Goal: Contribute content: Contribute content

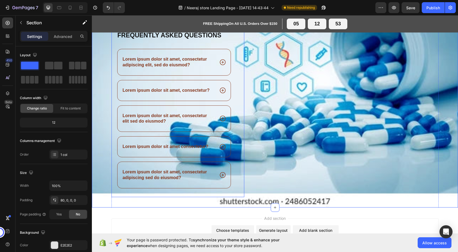
scroll to position [744, 0]
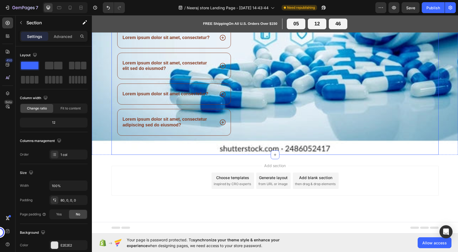
click at [245, 143] on div "Frequently asked questions Heading Lorem ipsum dolor sit amet, consectetur adip…" at bounding box center [275, 66] width 327 height 176
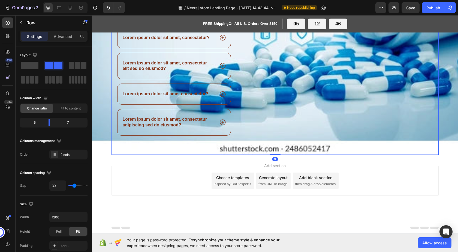
drag, startPoint x: 270, startPoint y: 154, endPoint x: 269, endPoint y: 143, distance: 10.9
click at [269, 143] on div "Frequently asked questions Heading Lorem ipsum dolor sit amet, consectetur adip…" at bounding box center [275, 66] width 327 height 176
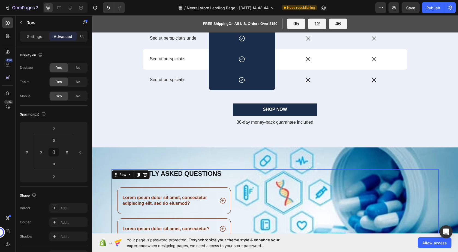
scroll to position [635, 0]
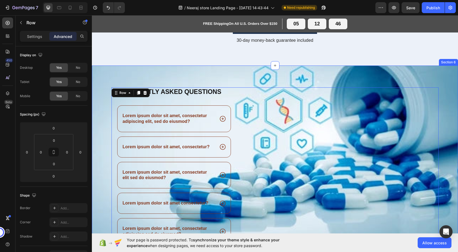
click at [169, 75] on div "Frequently asked questions Heading Lorem ipsum dolor sit amet, consectetur adip…" at bounding box center [275, 164] width 366 height 198
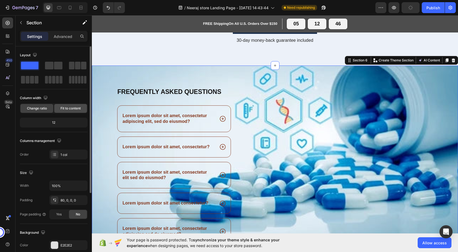
click at [61, 109] on span "Fit to content" at bounding box center [71, 108] width 20 height 5
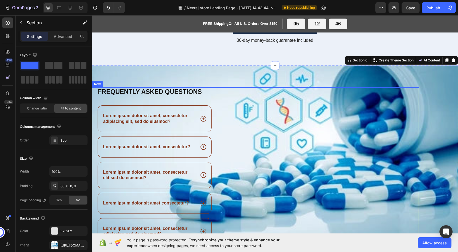
scroll to position [744, 0]
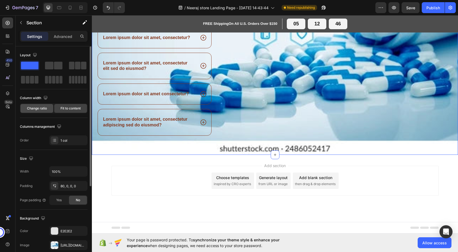
click at [31, 108] on span "Change ratio" at bounding box center [37, 108] width 20 height 5
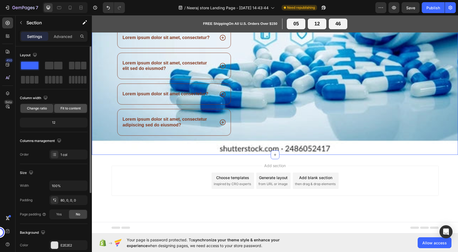
click at [62, 108] on span "Fit to content" at bounding box center [71, 108] width 20 height 5
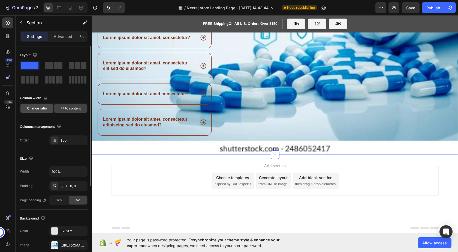
click at [38, 108] on span "Change ratio" at bounding box center [37, 108] width 20 height 5
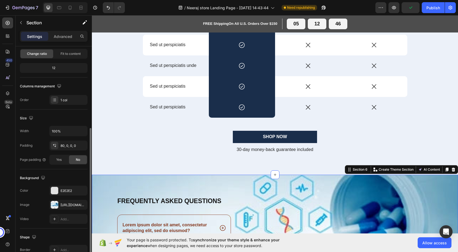
scroll to position [82, 0]
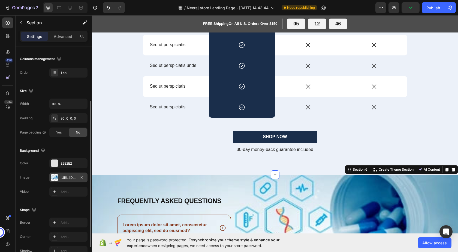
click at [50, 175] on div "[URL][DOMAIN_NAME]" at bounding box center [68, 177] width 38 height 10
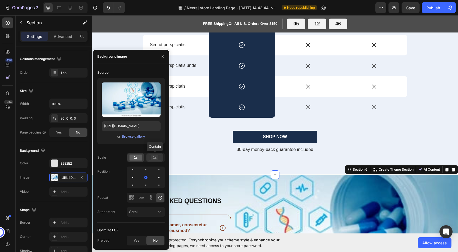
click at [151, 157] on icon at bounding box center [155, 157] width 13 height 6
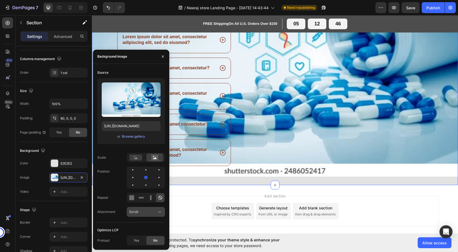
scroll to position [744, 0]
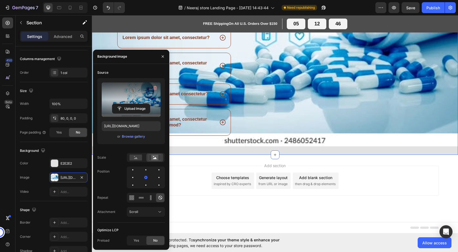
click at [140, 90] on label at bounding box center [131, 99] width 59 height 34
click at [140, 104] on input "file" at bounding box center [131, 108] width 38 height 9
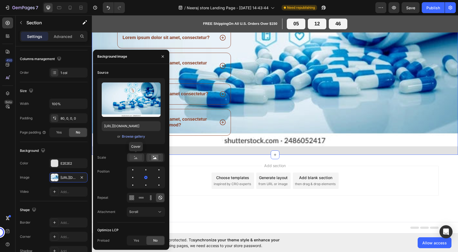
click at [137, 157] on rect at bounding box center [136, 157] width 13 height 6
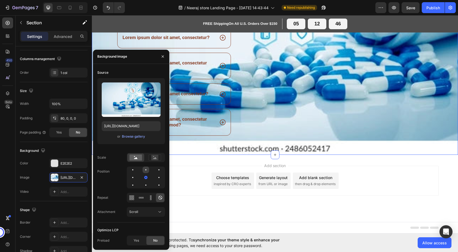
click at [146, 169] on div at bounding box center [145, 169] width 1 height 1
click at [156, 177] on div at bounding box center [159, 177] width 7 height 7
click at [156, 185] on div at bounding box center [159, 185] width 7 height 7
drag, startPoint x: 130, startPoint y: 185, endPoint x: 139, endPoint y: 189, distance: 9.6
click at [143, 186] on div at bounding box center [146, 185] width 7 height 7
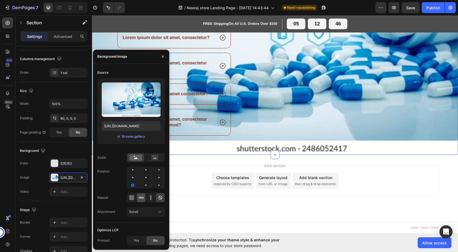
click at [139, 197] on icon at bounding box center [139, 197] width 1 height 1
click at [143, 179] on div at bounding box center [146, 177] width 7 height 7
drag, startPoint x: 132, startPoint y: 170, endPoint x: 144, endPoint y: 183, distance: 17.9
click at [143, 172] on div at bounding box center [146, 169] width 7 height 7
click at [156, 176] on div at bounding box center [159, 177] width 7 height 7
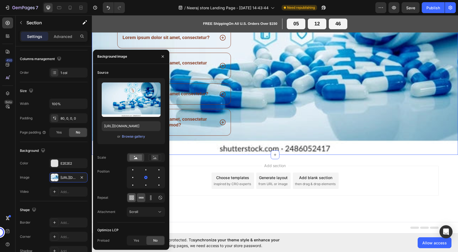
click at [132, 196] on icon at bounding box center [131, 195] width 1 height 1
drag, startPoint x: 149, startPoint y: 197, endPoint x: 155, endPoint y: 197, distance: 5.7
click at [151, 197] on icon at bounding box center [150, 197] width 5 height 5
click at [158, 196] on icon at bounding box center [160, 197] width 5 height 5
click at [155, 213] on div "Scroll" at bounding box center [143, 211] width 28 height 5
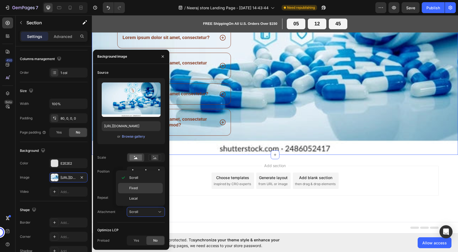
click at [142, 193] on div "Fixed" at bounding box center [140, 198] width 45 height 10
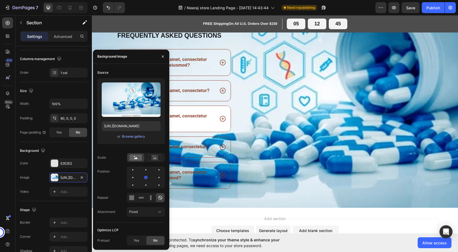
scroll to position [690, 0]
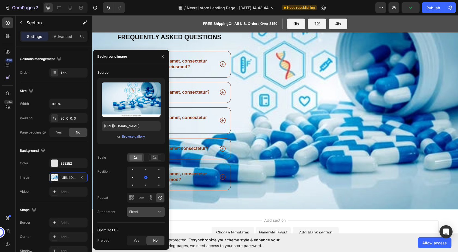
click at [144, 208] on button "Fixed" at bounding box center [146, 212] width 38 height 10
click at [137, 179] on span "Scroll" at bounding box center [133, 177] width 9 height 5
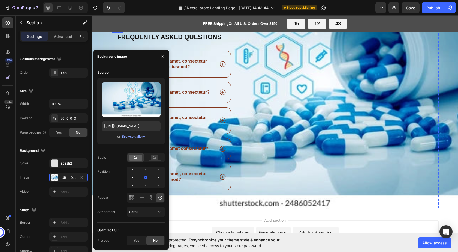
scroll to position [744, 0]
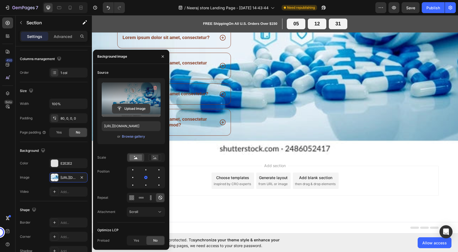
click at [133, 109] on input "file" at bounding box center [131, 108] width 38 height 9
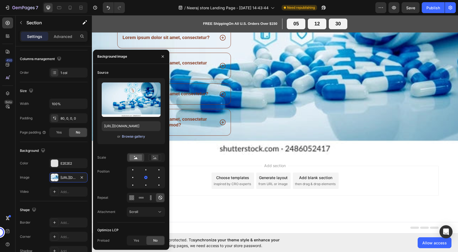
click at [141, 137] on div "Browse gallery" at bounding box center [133, 136] width 23 height 5
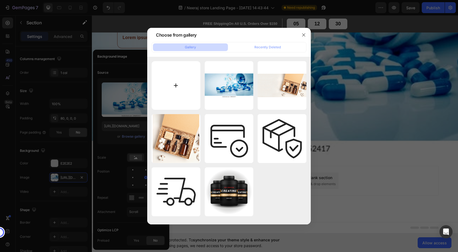
click at [187, 89] on input "file" at bounding box center [176, 85] width 49 height 49
type input "C:\fakepath\personalized-medicine-technologies-advanced-biotechnology-260nw-248…"
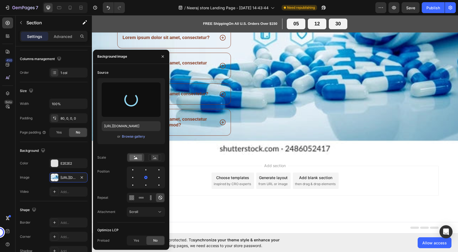
type input "[URL][DOMAIN_NAME]"
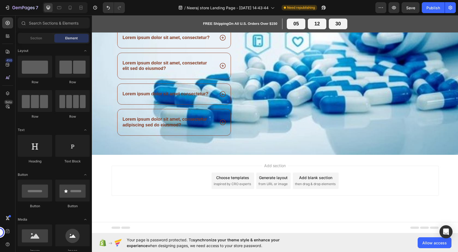
click at [233, 179] on div "Choose templates" at bounding box center [232, 178] width 33 height 6
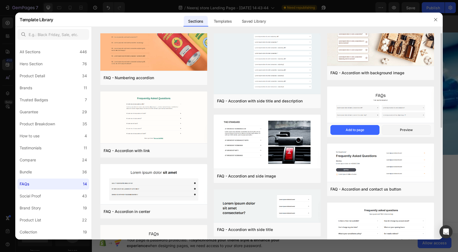
scroll to position [0, 0]
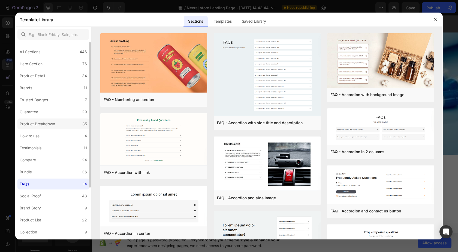
click at [38, 125] on div "Product Breakdown" at bounding box center [37, 124] width 35 height 7
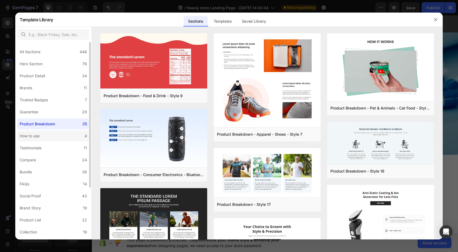
click at [63, 135] on label "How to use 4" at bounding box center [53, 135] width 72 height 11
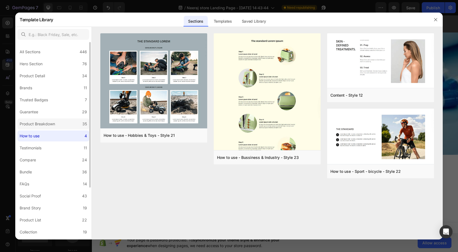
click at [66, 126] on label "Product Breakdown 35" at bounding box center [53, 123] width 72 height 11
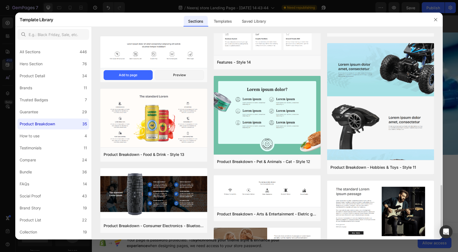
scroll to position [727, 0]
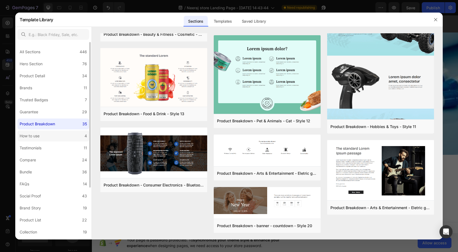
click at [41, 134] on div "How to use" at bounding box center [31, 136] width 22 height 7
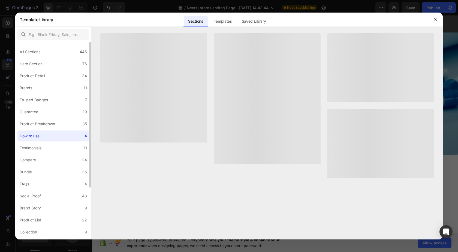
scroll to position [0, 0]
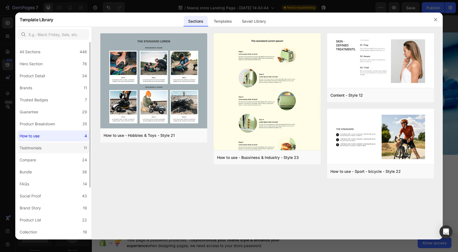
click at [43, 149] on div "Testimonials" at bounding box center [32, 148] width 24 height 7
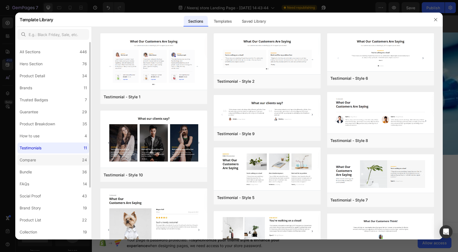
click at [40, 160] on label "Compare 24" at bounding box center [53, 159] width 72 height 11
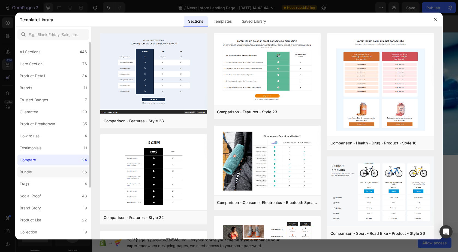
click at [43, 170] on label "Bundle 36" at bounding box center [53, 171] width 72 height 11
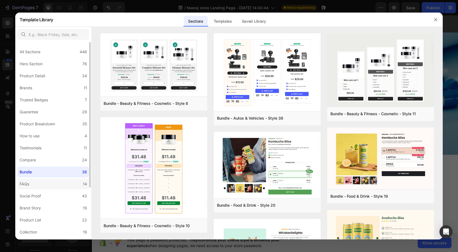
click at [46, 186] on label "FAQs 14" at bounding box center [53, 183] width 72 height 11
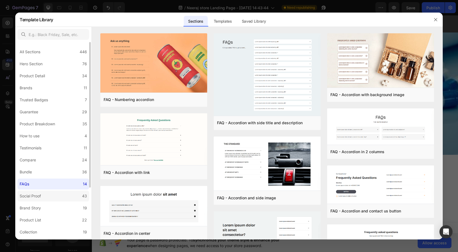
click at [44, 196] on label "Social Proof 43" at bounding box center [53, 195] width 72 height 11
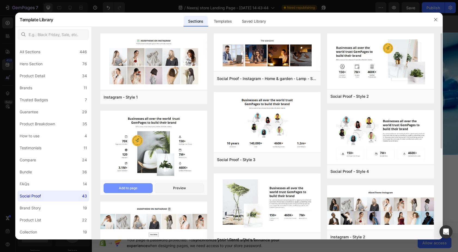
click at [121, 186] on div "Add to page" at bounding box center [128, 187] width 19 height 5
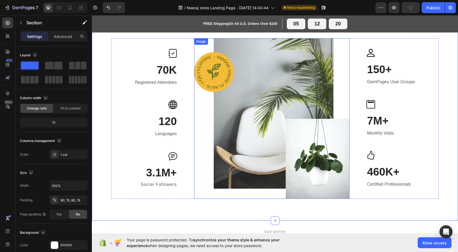
scroll to position [911, 0]
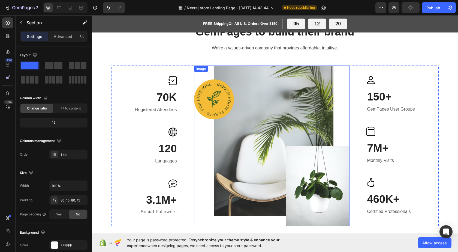
click at [205, 93] on img at bounding box center [271, 145] width 155 height 160
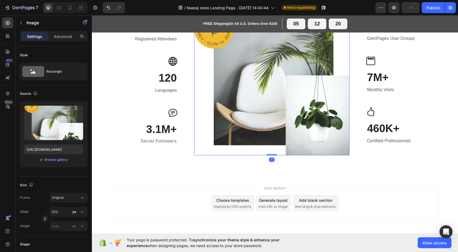
scroll to position [993, 0]
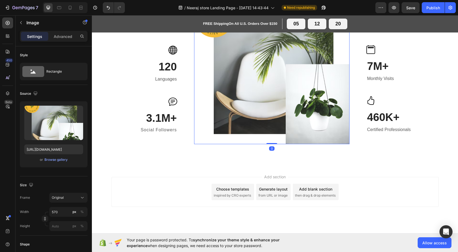
drag, startPoint x: 269, startPoint y: 143, endPoint x: 267, endPoint y: 134, distance: 9.3
click at [267, 134] on div "Image 0" at bounding box center [271, 64] width 155 height 160
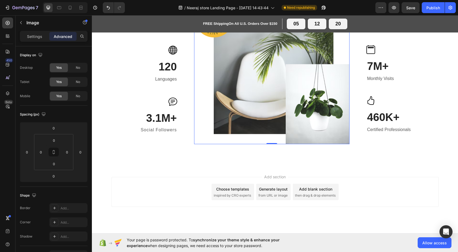
click at [229, 191] on div "Choose templates" at bounding box center [232, 189] width 33 height 6
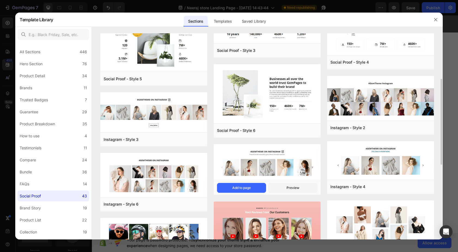
scroll to position [191, 0]
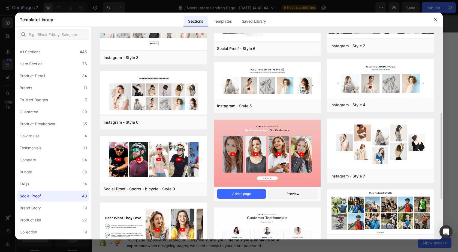
click at [236, 155] on img at bounding box center [267, 153] width 107 height 68
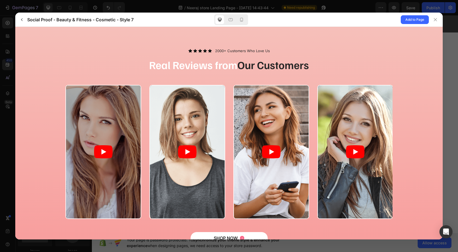
scroll to position [0, 0]
click at [407, 21] on span "Add to Page" at bounding box center [415, 19] width 19 height 7
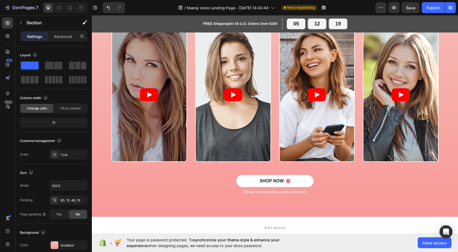
scroll to position [1226, 0]
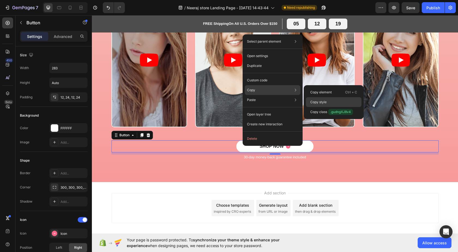
click at [320, 101] on p "Copy style" at bounding box center [318, 102] width 16 height 5
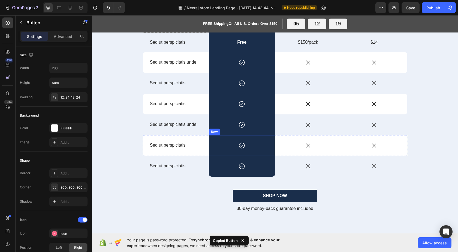
scroll to position [457, 0]
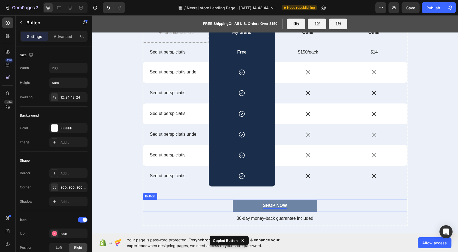
click at [267, 205] on div "SHOP NOW" at bounding box center [275, 206] width 24 height 6
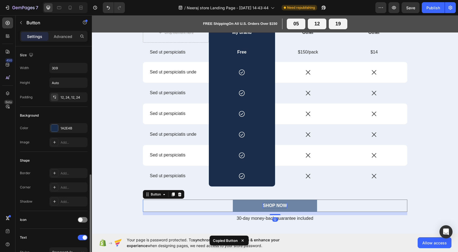
scroll to position [82, 0]
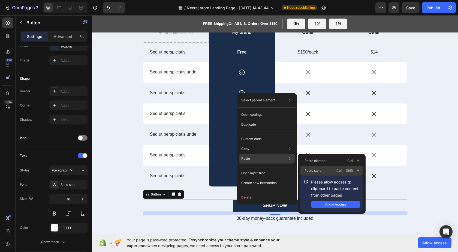
click at [322, 171] on p "Paste style" at bounding box center [313, 170] width 17 height 5
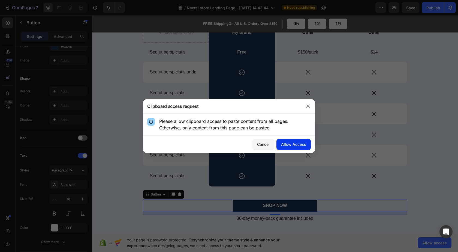
click at [294, 143] on div "Allow Access" at bounding box center [293, 144] width 25 height 6
type input "283"
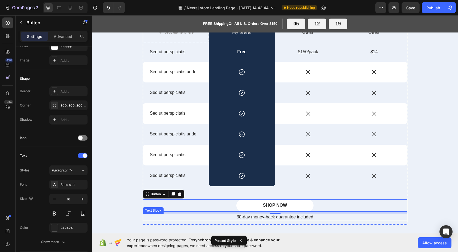
scroll to position [512, 0]
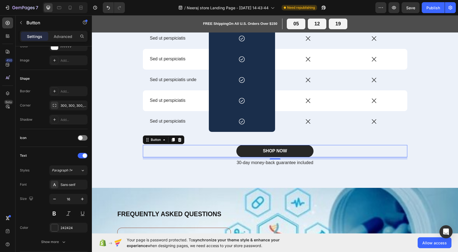
click at [291, 149] on button "SHOP NOW" at bounding box center [274, 151] width 77 height 12
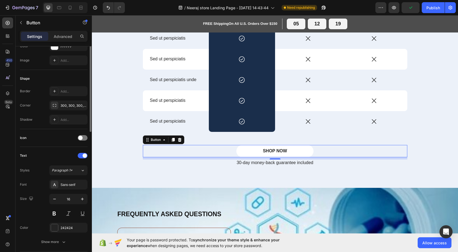
scroll to position [0, 0]
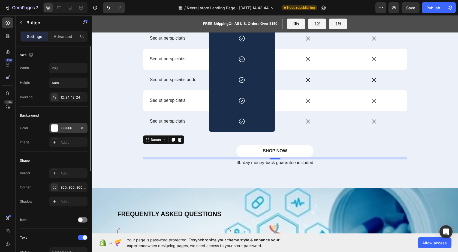
click at [51, 127] on div at bounding box center [54, 127] width 7 height 7
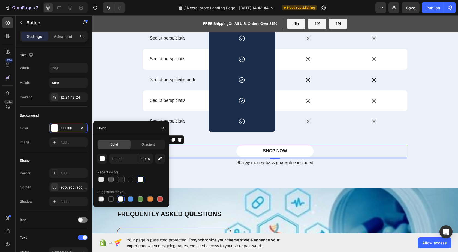
click at [123, 179] on div at bounding box center [120, 178] width 5 height 5
type input "242424"
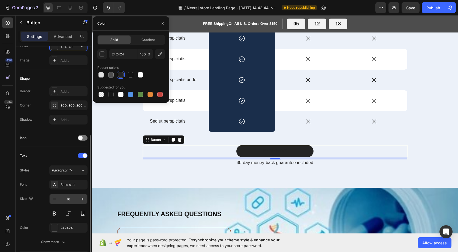
scroll to position [136, 0]
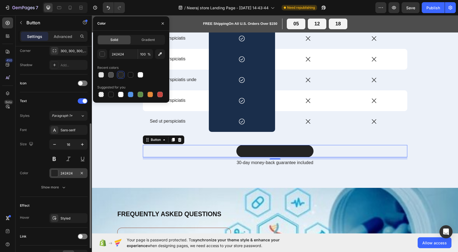
click at [53, 170] on div at bounding box center [54, 172] width 7 height 7
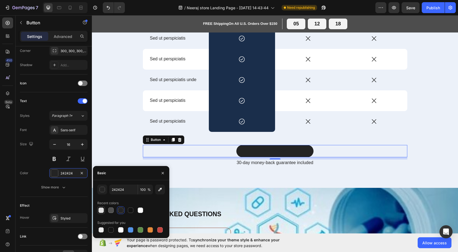
click at [100, 208] on div at bounding box center [100, 209] width 5 height 5
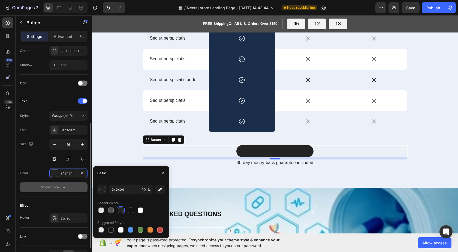
type input "E2E2E2"
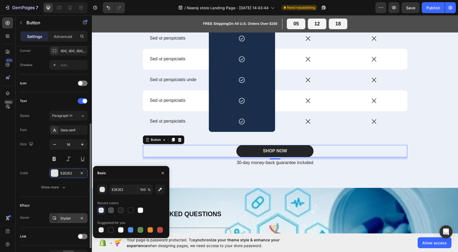
click at [51, 218] on div at bounding box center [55, 218] width 8 height 8
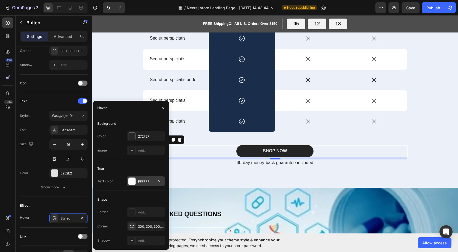
click at [133, 179] on div at bounding box center [131, 181] width 7 height 7
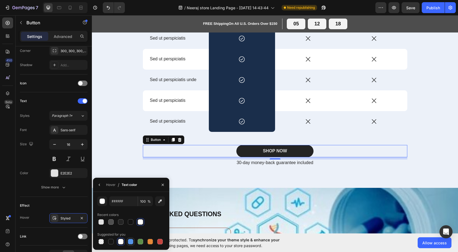
click at [130, 242] on div at bounding box center [130, 241] width 5 height 5
type input "5594E7"
click at [211, 186] on div "Comparison Text Block Bioderma Heading Drop element here My brand Text Block Ot…" at bounding box center [275, 49] width 366 height 277
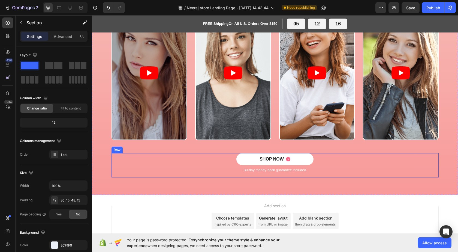
scroll to position [1221, 0]
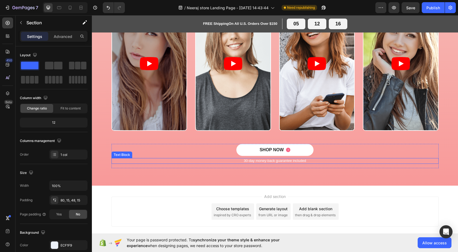
click at [274, 161] on p "30-day money-back guarantee included" at bounding box center [275, 160] width 326 height 5
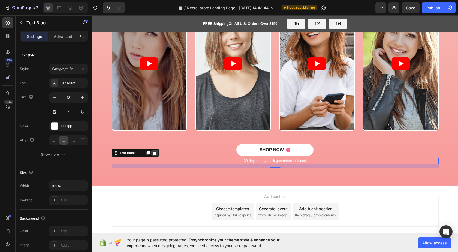
drag, startPoint x: 145, startPoint y: 149, endPoint x: 149, endPoint y: 151, distance: 4.6
click at [149, 150] on div "Text Block" at bounding box center [136, 152] width 48 height 9
click at [152, 151] on icon at bounding box center [154, 153] width 4 height 4
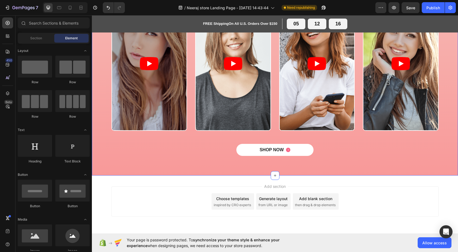
click at [204, 143] on div "Video Video Video Video Carousel" at bounding box center [275, 70] width 358 height 147
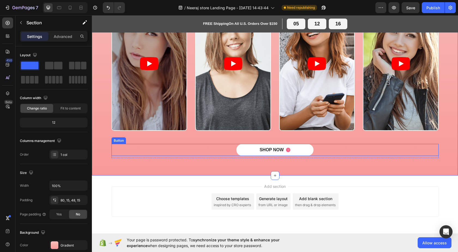
click at [202, 150] on div "SHOP NOW Button" at bounding box center [275, 150] width 327 height 12
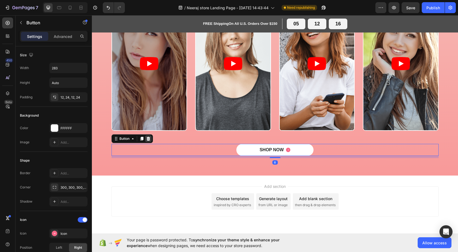
click at [148, 139] on icon at bounding box center [148, 138] width 4 height 4
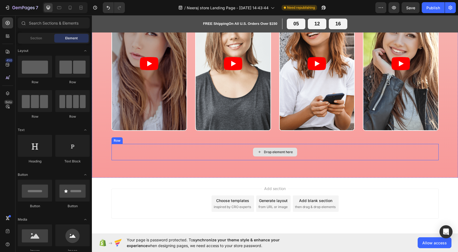
click at [223, 153] on div "Drop element here" at bounding box center [275, 152] width 327 height 16
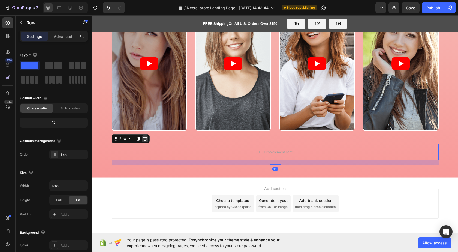
click at [143, 138] on icon at bounding box center [145, 138] width 4 height 4
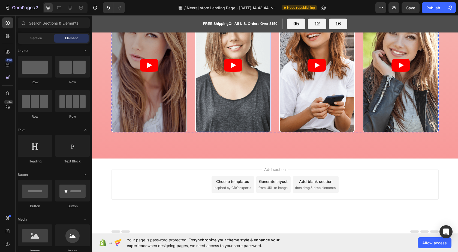
scroll to position [1223, 0]
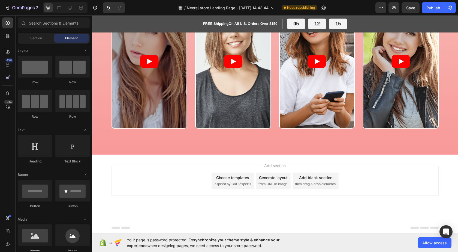
click at [231, 180] on div "Choose templates" at bounding box center [232, 178] width 33 height 6
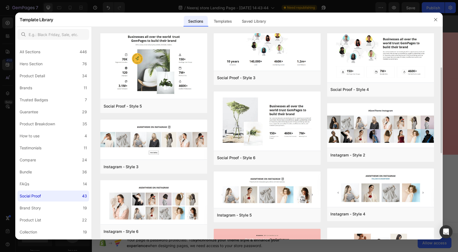
scroll to position [191, 0]
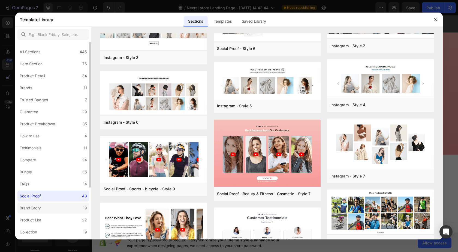
click at [30, 206] on div "Brand Story" at bounding box center [30, 208] width 21 height 7
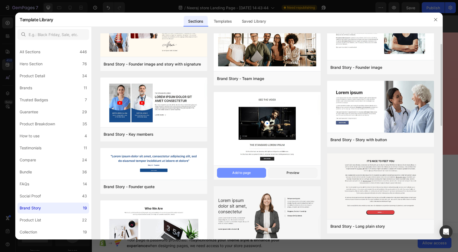
scroll to position [82, 0]
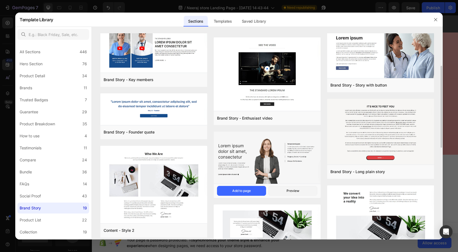
click at [245, 148] on img at bounding box center [267, 157] width 107 height 53
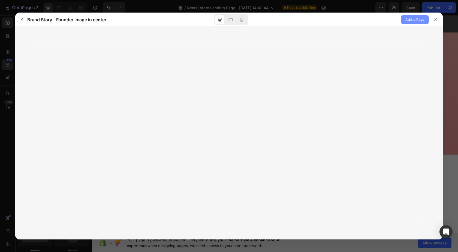
click at [410, 20] on span "Add to Page" at bounding box center [415, 19] width 19 height 7
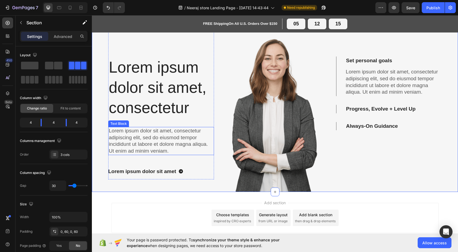
scroll to position [1362, 0]
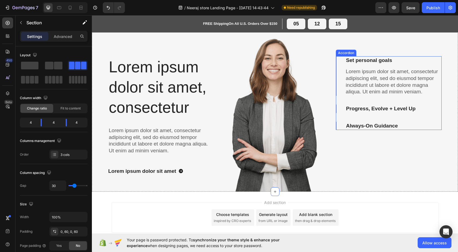
click at [350, 107] on p "Progress, Evolve + Level Up" at bounding box center [381, 108] width 70 height 7
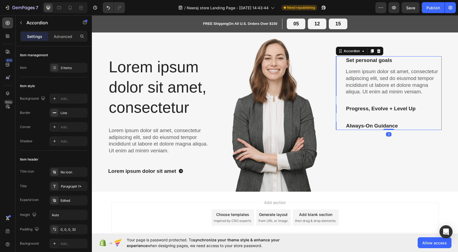
click at [347, 125] on p "Always-On Guidance" at bounding box center [372, 125] width 52 height 7
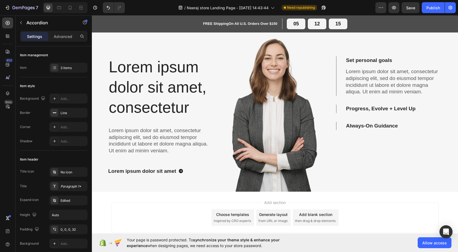
click at [337, 109] on div "Progress, Evolve + Level Up" at bounding box center [389, 108] width 105 height 8
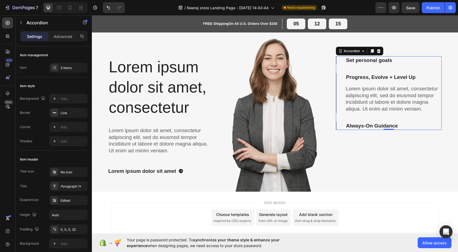
click at [337, 123] on div "Always-On Guidance" at bounding box center [389, 126] width 105 height 8
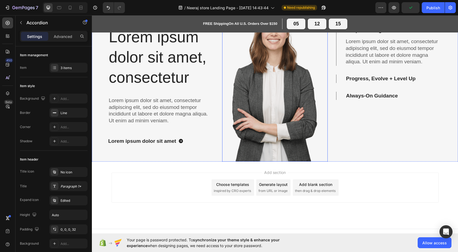
scroll to position [1397, 0]
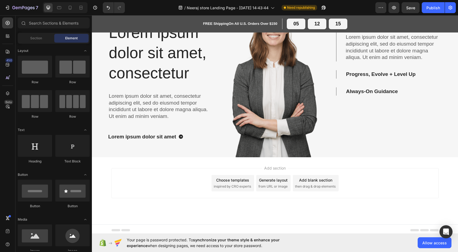
click at [228, 178] on div "Choose templates" at bounding box center [232, 180] width 33 height 6
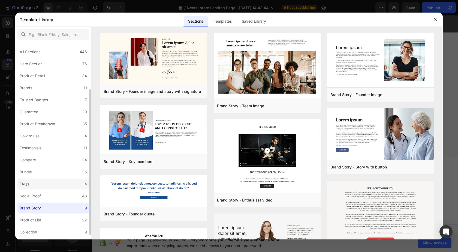
scroll to position [70, 0]
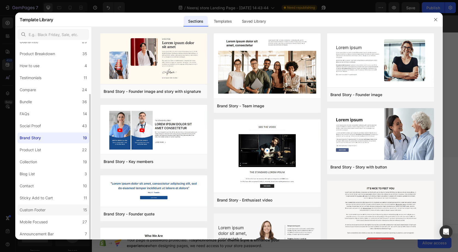
click at [35, 209] on div "Custom Footer" at bounding box center [33, 209] width 26 height 7
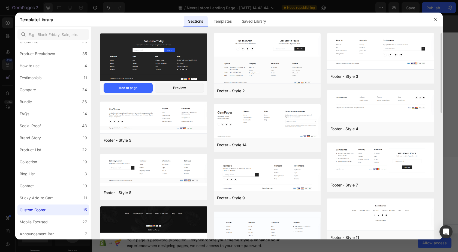
click at [118, 71] on img at bounding box center [153, 58] width 107 height 49
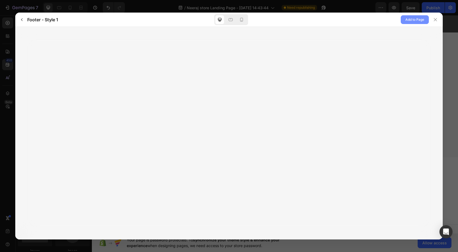
click at [412, 18] on span "Add to Page" at bounding box center [415, 19] width 19 height 7
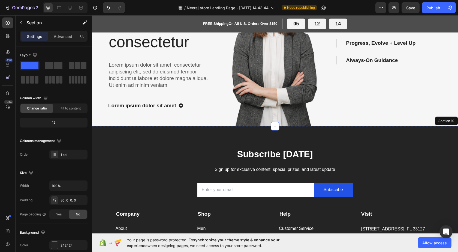
scroll to position [1400, 0]
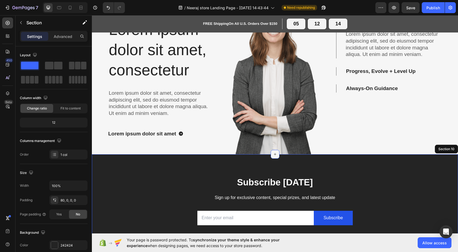
click at [273, 152] on icon at bounding box center [275, 154] width 4 height 4
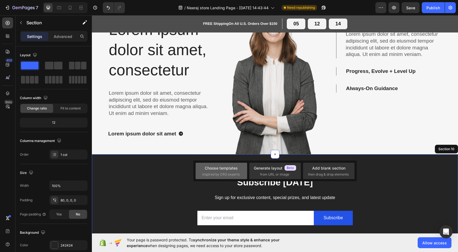
click at [225, 168] on div "Choose templates" at bounding box center [221, 168] width 33 height 6
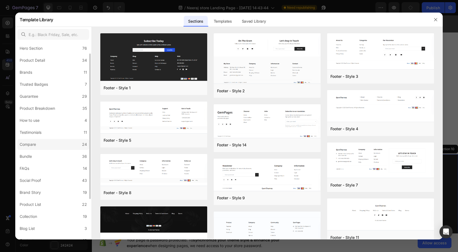
scroll to position [0, 0]
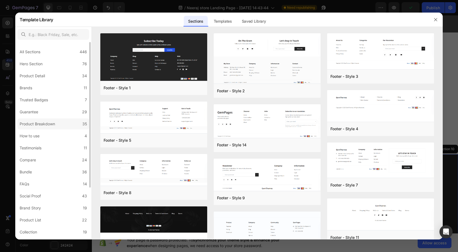
click at [43, 121] on div "Product Breakdown" at bounding box center [37, 124] width 35 height 7
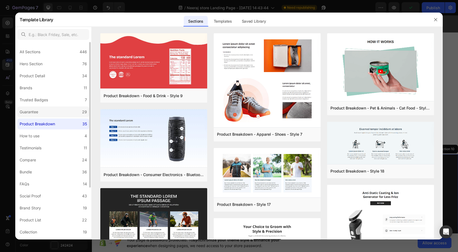
click at [40, 115] on div "Guarantee" at bounding box center [30, 112] width 21 height 7
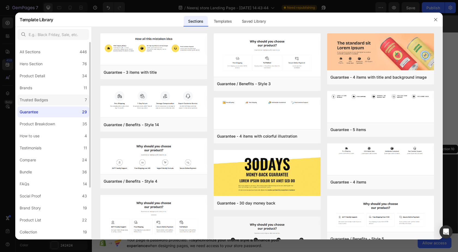
click at [42, 102] on div "Trusted Badges" at bounding box center [34, 100] width 28 height 7
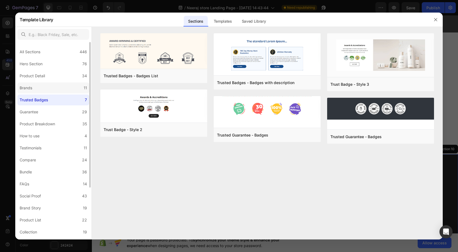
click at [44, 87] on label "Brands 11" at bounding box center [53, 87] width 72 height 11
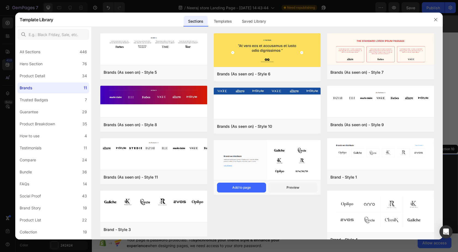
scroll to position [14, 0]
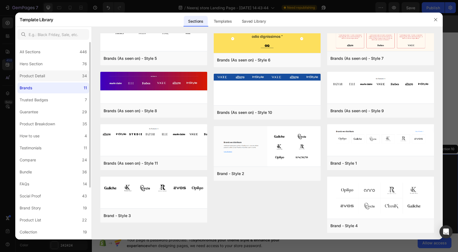
drag, startPoint x: 39, startPoint y: 74, endPoint x: 43, endPoint y: 74, distance: 4.4
click at [39, 74] on div "Product Detail" at bounding box center [32, 76] width 25 height 7
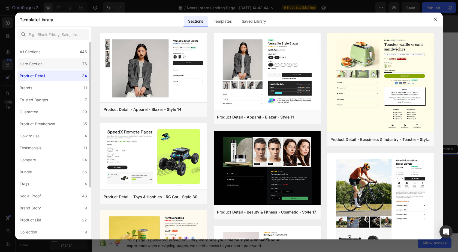
click at [37, 62] on div "Hero Section" at bounding box center [31, 64] width 23 height 7
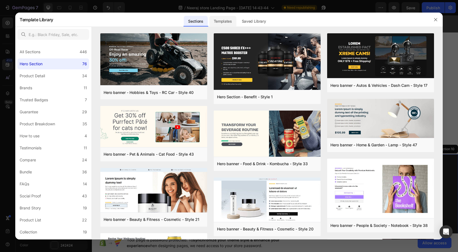
click at [235, 20] on div "Templates" at bounding box center [222, 21] width 27 height 11
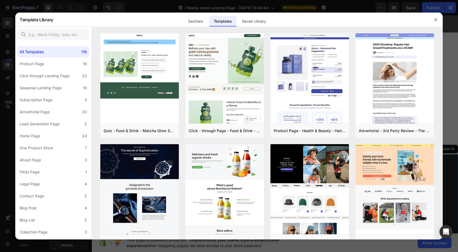
drag, startPoint x: 251, startPoint y: 21, endPoint x: 247, endPoint y: 32, distance: 11.6
click at [251, 25] on div "Saved Library" at bounding box center [254, 21] width 33 height 11
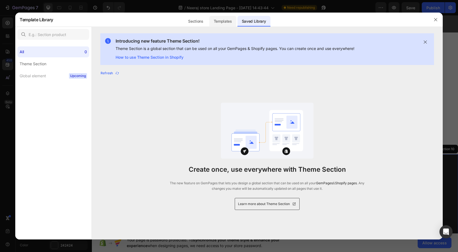
click at [229, 23] on div "Templates" at bounding box center [222, 21] width 27 height 11
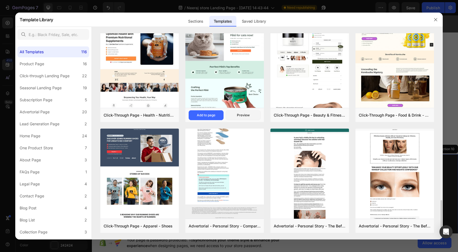
scroll to position [872, 0]
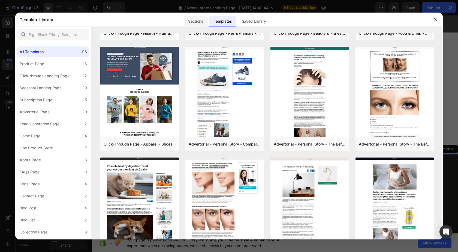
click at [196, 22] on div "Sections" at bounding box center [196, 21] width 24 height 11
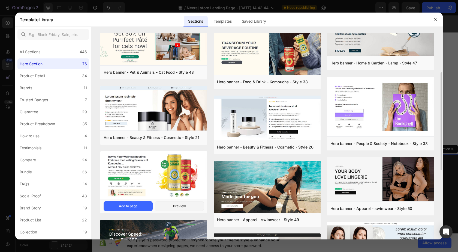
scroll to position [109, 0]
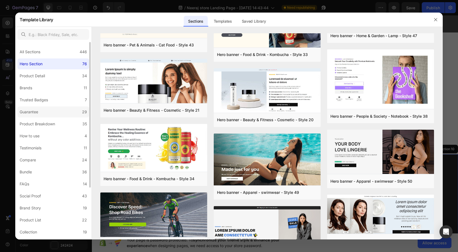
click at [54, 115] on label "Guarantee 29" at bounding box center [53, 111] width 72 height 11
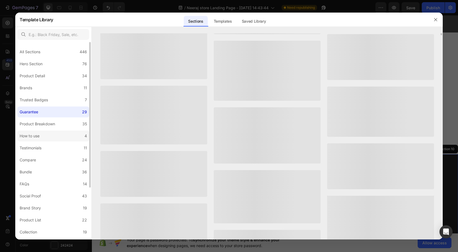
scroll to position [0, 0]
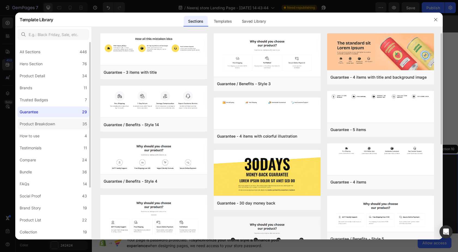
click at [55, 120] on label "Product Breakdown 35" at bounding box center [53, 123] width 72 height 11
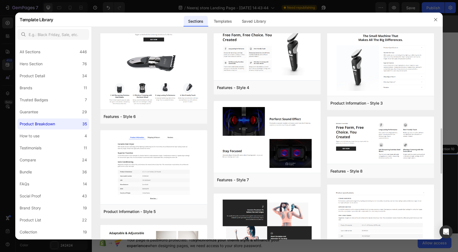
scroll to position [458, 0]
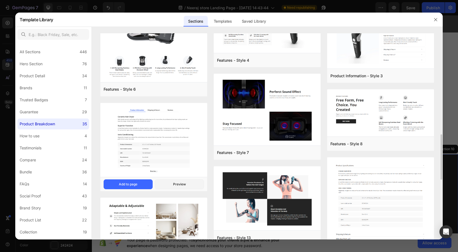
click at [137, 156] on img at bounding box center [153, 140] width 107 height 75
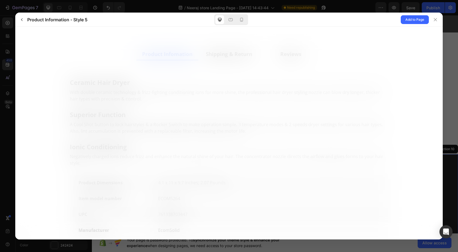
scroll to position [0, 0]
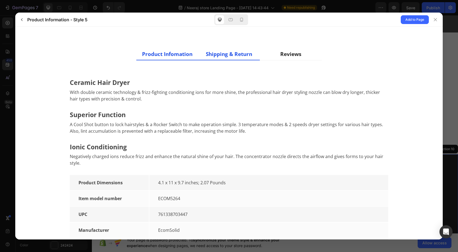
click at [214, 56] on div "Shipping & Return" at bounding box center [229, 54] width 46 height 7
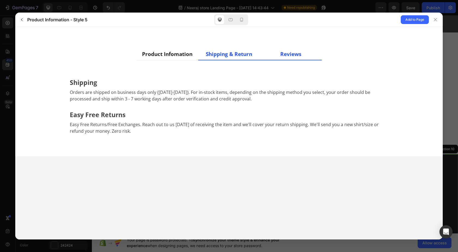
click at [286, 55] on div "Reviews" at bounding box center [290, 54] width 21 height 7
click at [172, 56] on div "Product Infomation" at bounding box center [167, 54] width 50 height 7
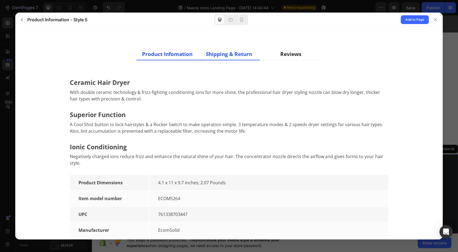
click at [230, 59] on li "Shipping & Return" at bounding box center [229, 55] width 62 height 12
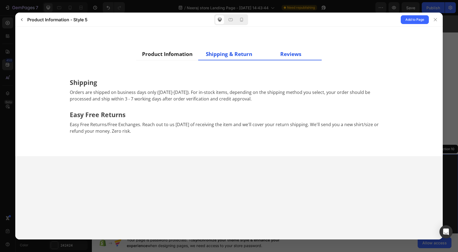
click at [287, 51] on div "Reviews" at bounding box center [290, 54] width 21 height 7
click at [162, 52] on div "Product Infomation" at bounding box center [167, 54] width 50 height 7
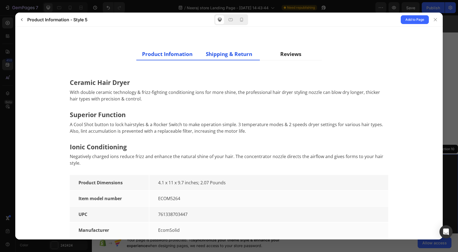
drag, startPoint x: 228, startPoint y: 55, endPoint x: 232, endPoint y: 52, distance: 5.2
click at [228, 53] on div "Shipping & Return" at bounding box center [229, 54] width 46 height 7
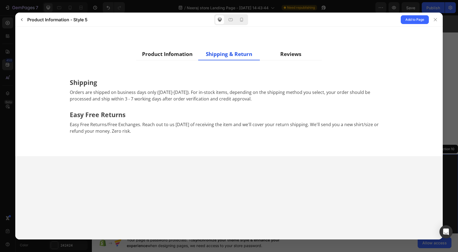
click at [285, 61] on div "Title Ceramic Hair Dryer With double ceramic technology & frizz-fighting condit…" at bounding box center [228, 97] width 327 height 74
click at [286, 59] on li "Reviews" at bounding box center [291, 55] width 62 height 12
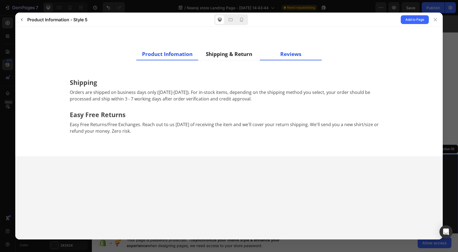
click at [163, 59] on li "Product Infomation" at bounding box center [167, 55] width 62 height 12
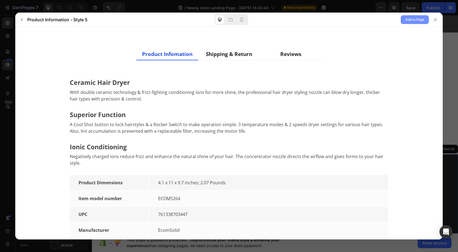
click at [420, 20] on span "Add to Page" at bounding box center [415, 19] width 19 height 7
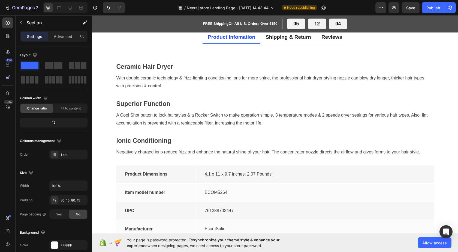
scroll to position [1409, 0]
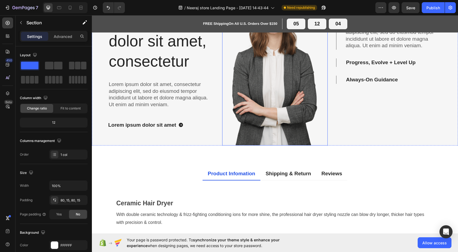
click at [263, 140] on img at bounding box center [275, 57] width 106 height 176
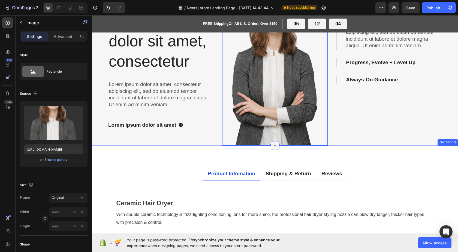
click at [273, 143] on icon at bounding box center [275, 145] width 4 height 4
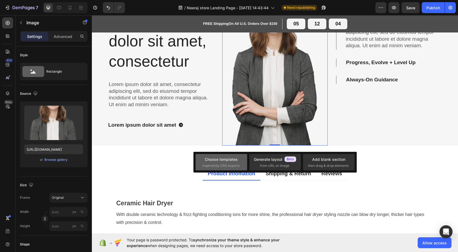
click at [236, 164] on span "inspired by CRO experts" at bounding box center [220, 165] width 37 height 5
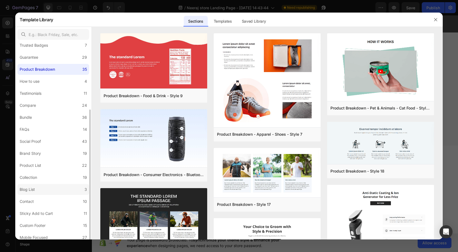
scroll to position [70, 0]
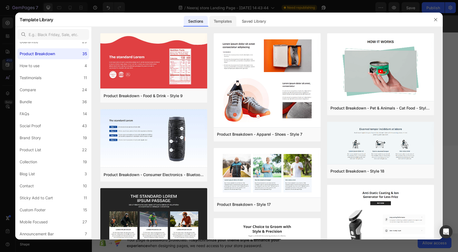
click at [212, 21] on div "Templates" at bounding box center [222, 21] width 27 height 11
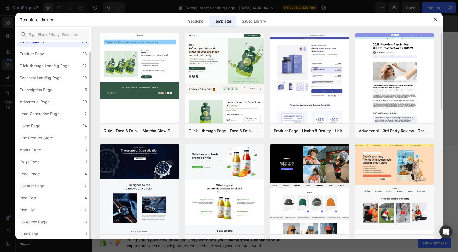
scroll to position [10, 0]
click at [42, 57] on label "Product Page 16" at bounding box center [53, 53] width 72 height 11
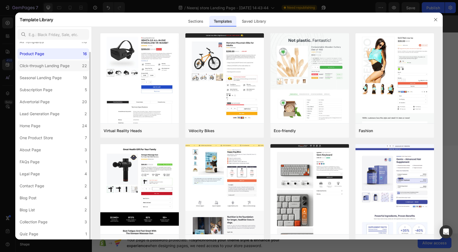
click at [45, 64] on div "Click-through Landing Page" at bounding box center [45, 65] width 50 height 7
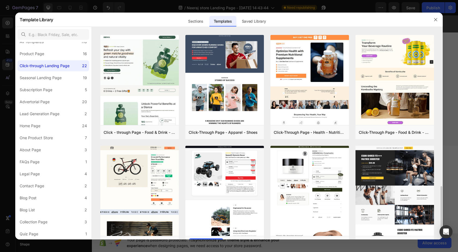
scroll to position [218, 0]
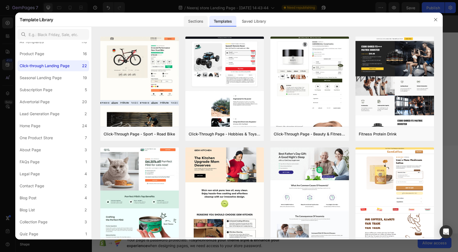
drag, startPoint x: 195, startPoint y: 17, endPoint x: 190, endPoint y: 13, distance: 6.9
click at [194, 16] on div "Sections" at bounding box center [196, 21] width 24 height 11
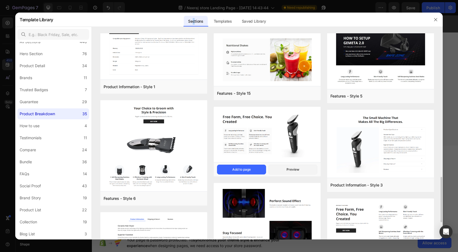
scroll to position [403, 0]
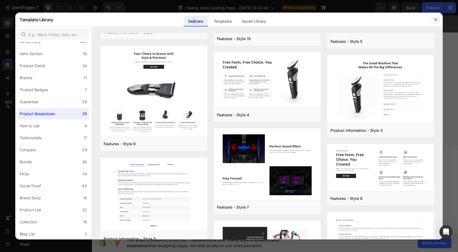
click at [435, 21] on icon "button" at bounding box center [436, 19] width 4 height 4
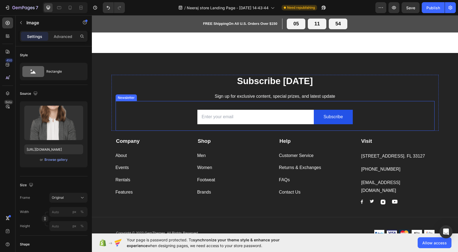
scroll to position [1763, 0]
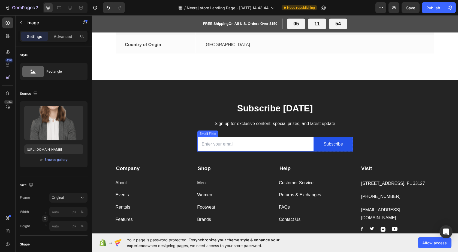
click at [235, 142] on input "email" at bounding box center [255, 144] width 117 height 14
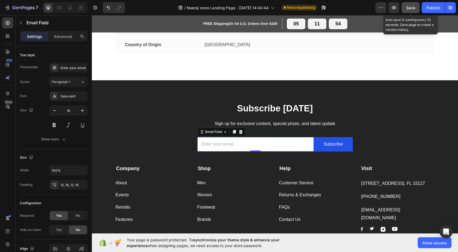
click at [413, 8] on span "Save" at bounding box center [410, 7] width 9 height 5
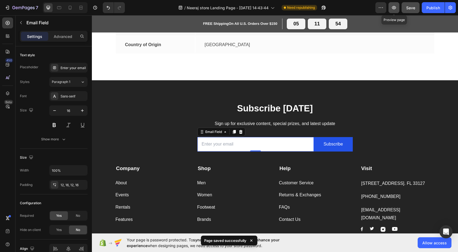
click at [394, 9] on icon "button" at bounding box center [393, 7] width 5 height 5
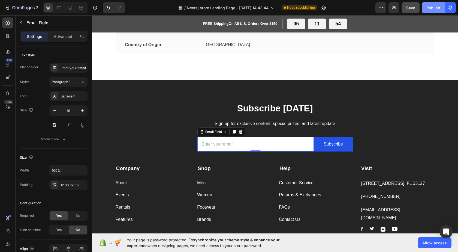
click at [431, 8] on div "Publish" at bounding box center [434, 8] width 14 height 6
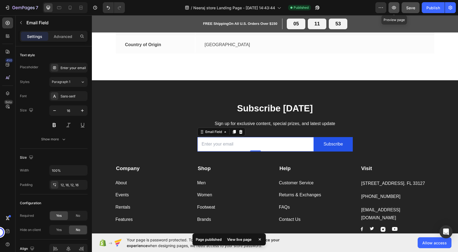
click at [396, 6] on icon "button" at bounding box center [393, 7] width 5 height 5
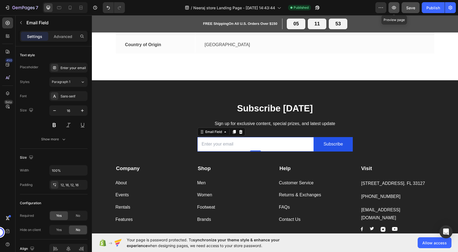
click at [395, 8] on icon "button" at bounding box center [393, 7] width 5 height 5
click at [317, 8] on icon "button" at bounding box center [315, 8] width 1 height 1
click at [394, 6] on icon "button" at bounding box center [393, 7] width 5 height 5
click at [404, 10] on button "Save" at bounding box center [411, 7] width 18 height 11
click at [390, 5] on button "button" at bounding box center [394, 7] width 11 height 11
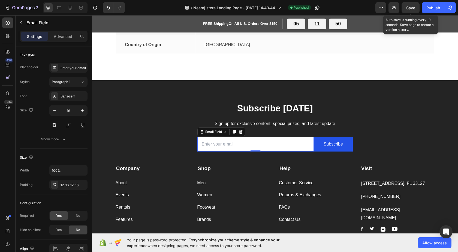
click at [411, 7] on span "Save" at bounding box center [410, 7] width 9 height 5
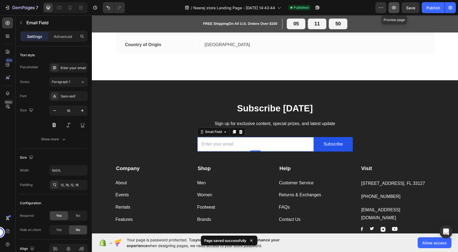
click at [395, 8] on icon "button" at bounding box center [393, 7] width 5 height 5
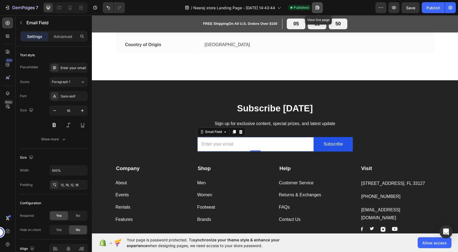
click at [318, 8] on icon "button" at bounding box center [317, 7] width 5 height 5
click at [434, 9] on div "Publish" at bounding box center [434, 8] width 14 height 6
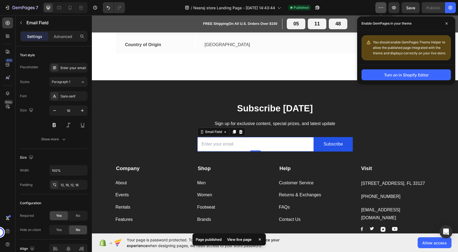
click at [383, 9] on icon "button" at bounding box center [380, 7] width 5 height 5
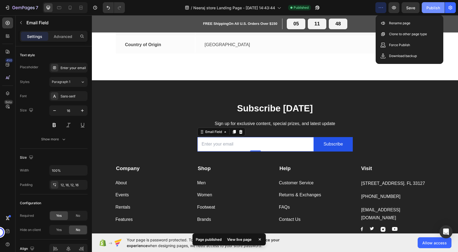
click at [431, 6] on div "Publish" at bounding box center [434, 8] width 14 height 6
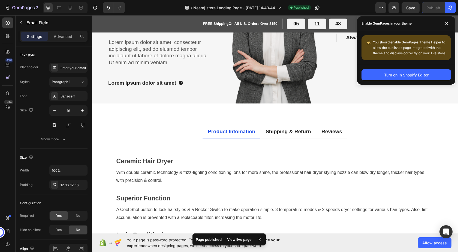
scroll to position [1354, 0]
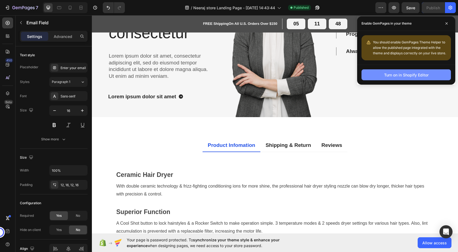
click at [405, 77] on div "Turn on in Shopify Editor" at bounding box center [406, 75] width 44 height 6
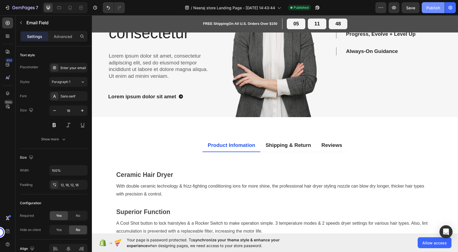
click at [439, 8] on div "Publish" at bounding box center [434, 8] width 14 height 6
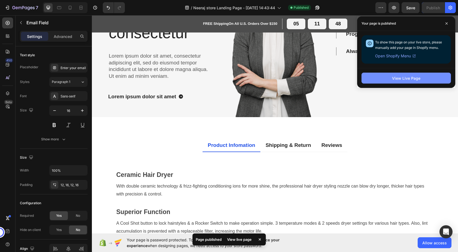
click at [415, 76] on div "View Live Page" at bounding box center [406, 78] width 28 height 6
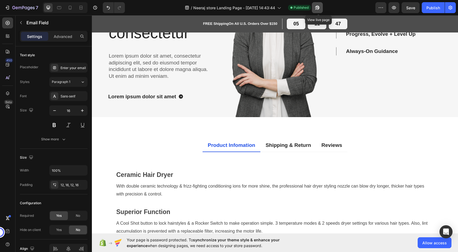
click at [318, 6] on icon "button" at bounding box center [317, 7] width 5 height 5
click at [393, 8] on icon "button" at bounding box center [393, 7] width 5 height 5
click at [394, 7] on icon "button" at bounding box center [394, 7] width 4 height 3
